Goal: Task Accomplishment & Management: Manage account settings

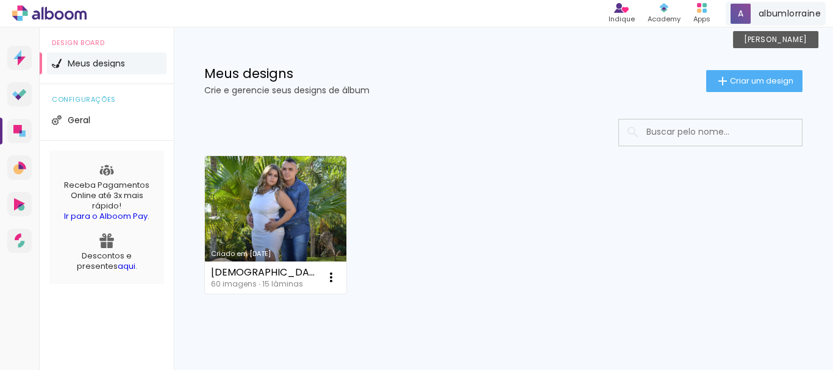
click at [808, 16] on span "albumlorraine" at bounding box center [790, 13] width 62 height 13
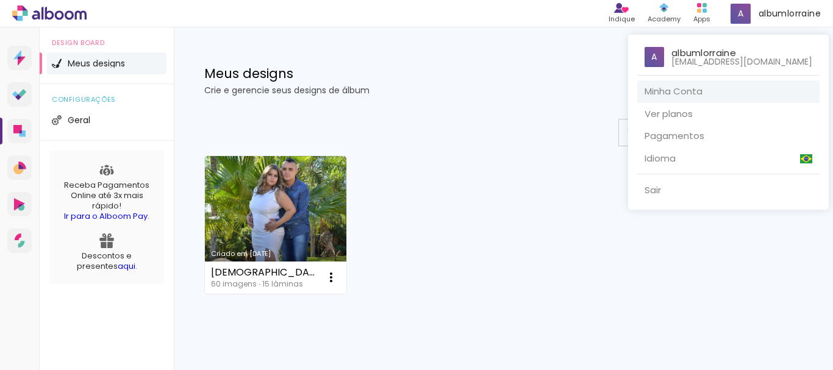
click at [708, 87] on link "Minha Conta" at bounding box center [729, 92] width 182 height 23
